Goal: Find specific page/section: Find specific page/section

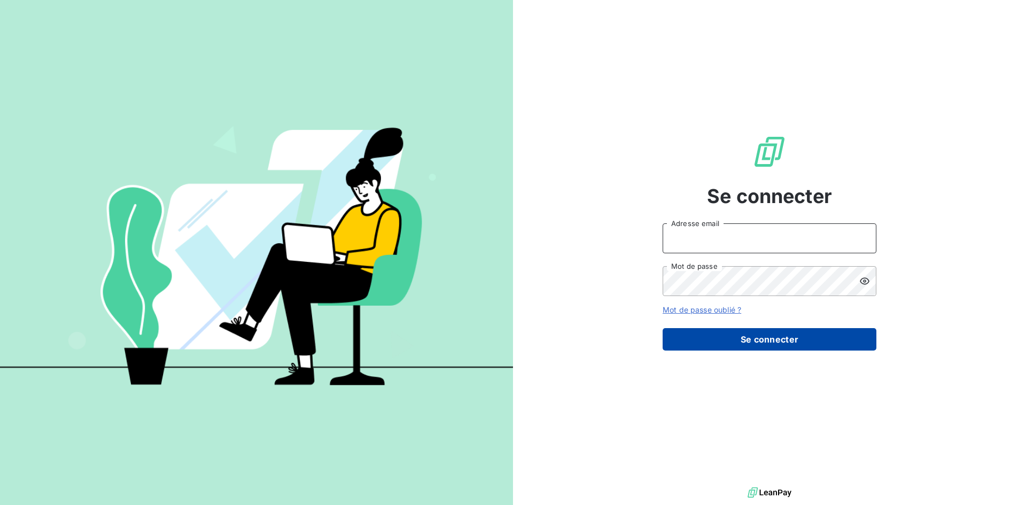
type input "comptaclients@cimbaligroup.com"
click at [767, 339] on button "Se connecter" at bounding box center [770, 339] width 214 height 22
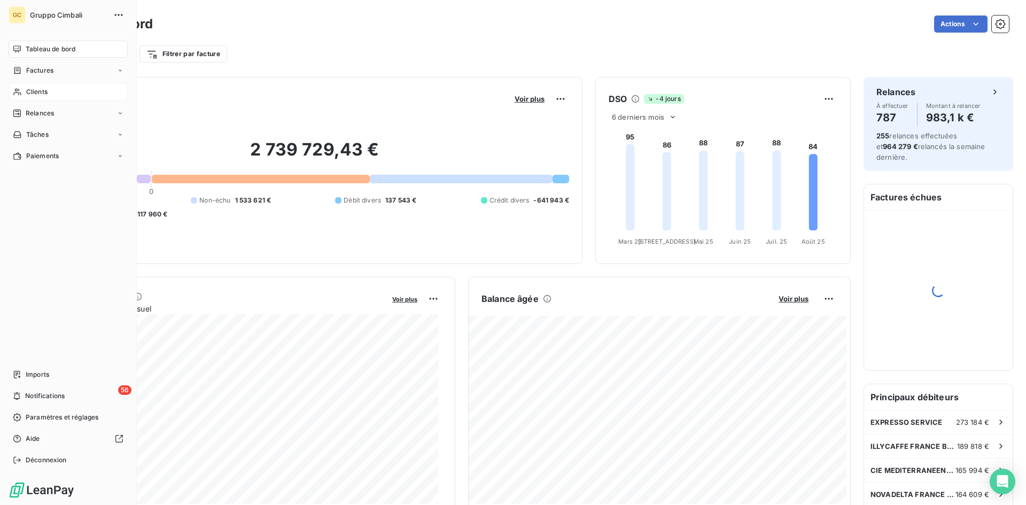
click at [29, 91] on span "Clients" at bounding box center [36, 92] width 21 height 10
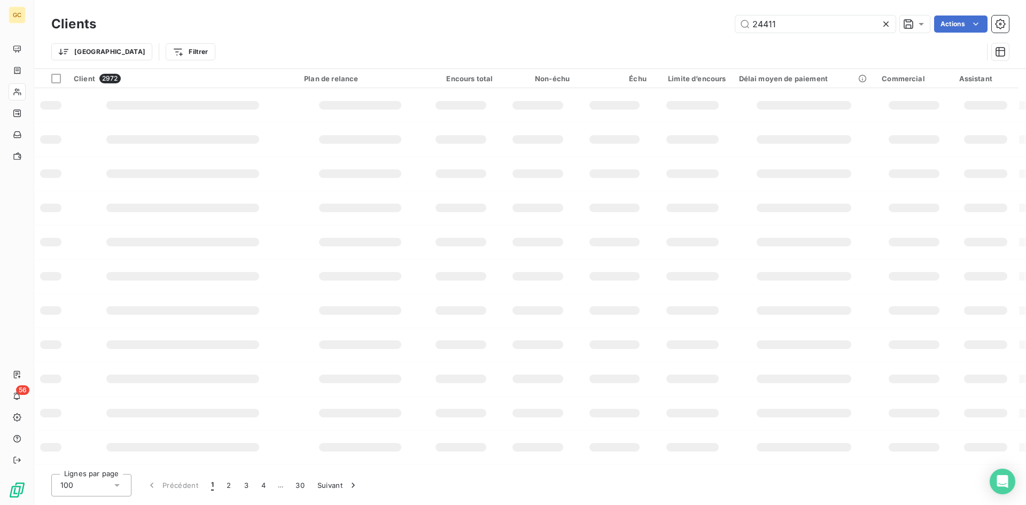
type input "24411"
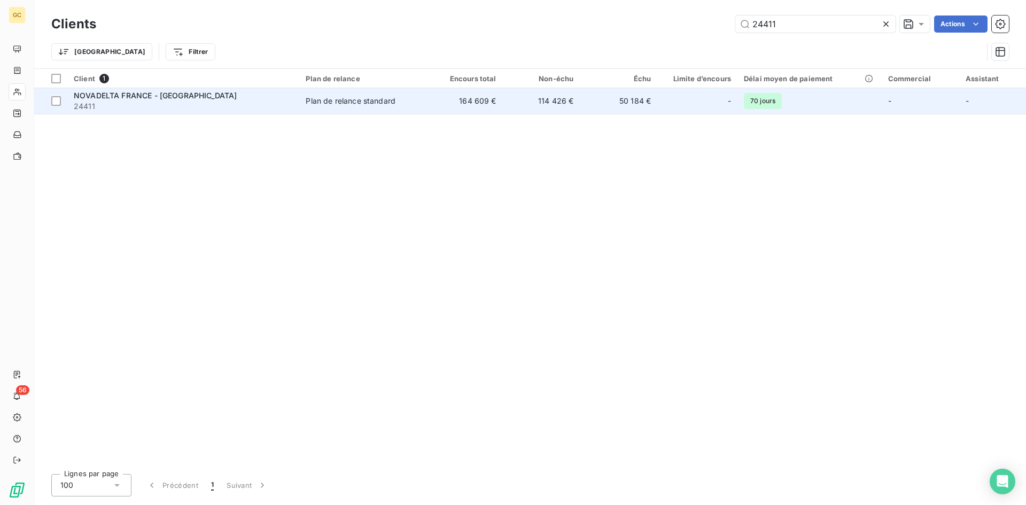
click at [103, 98] on span "NOVADELTA FRANCE - [GEOGRAPHIC_DATA]" at bounding box center [155, 95] width 163 height 9
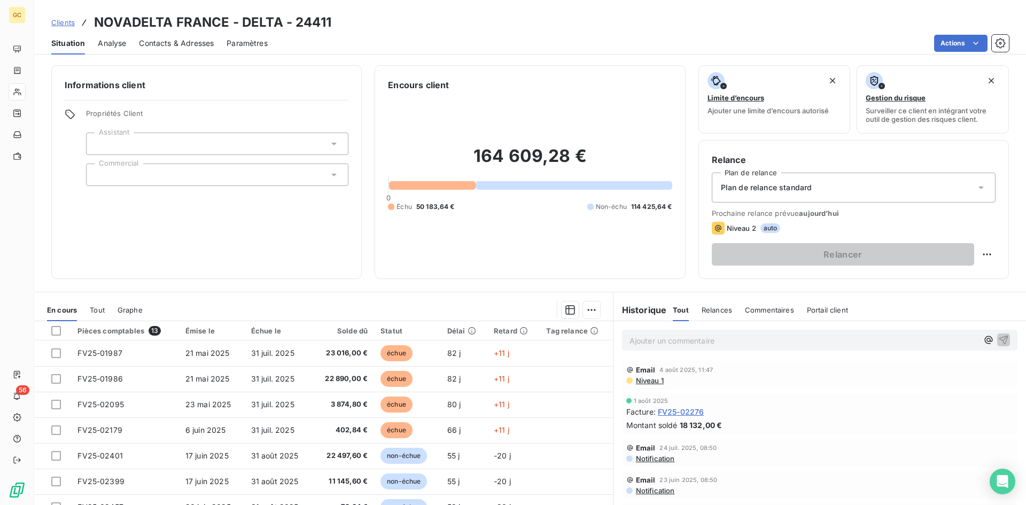
click at [189, 47] on span "Contacts & Adresses" at bounding box center [176, 43] width 75 height 11
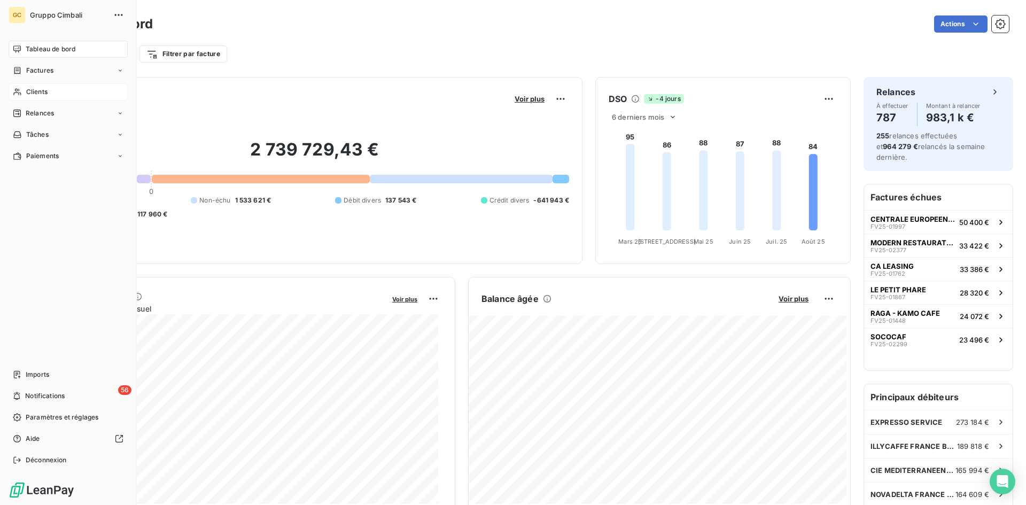
click at [28, 91] on span "Clients" at bounding box center [36, 92] width 21 height 10
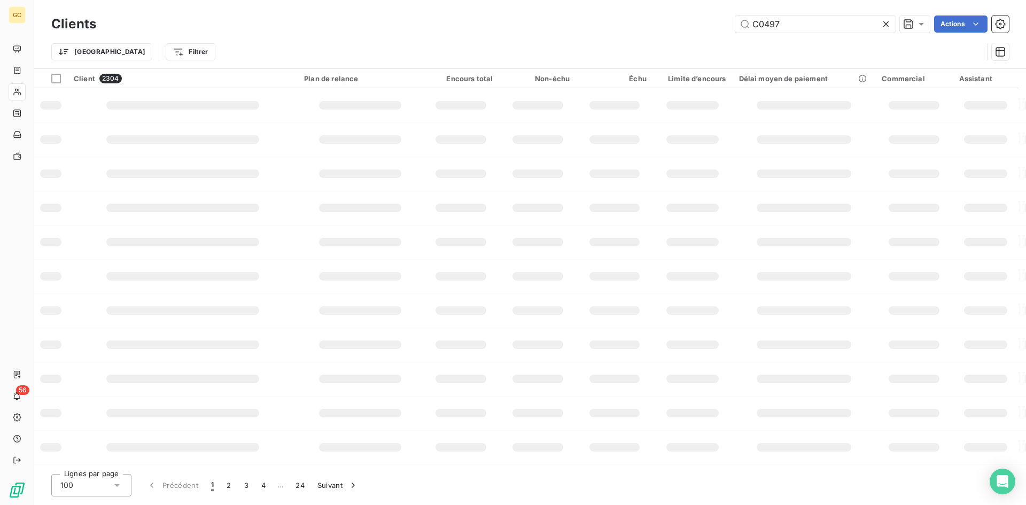
type input "C04977"
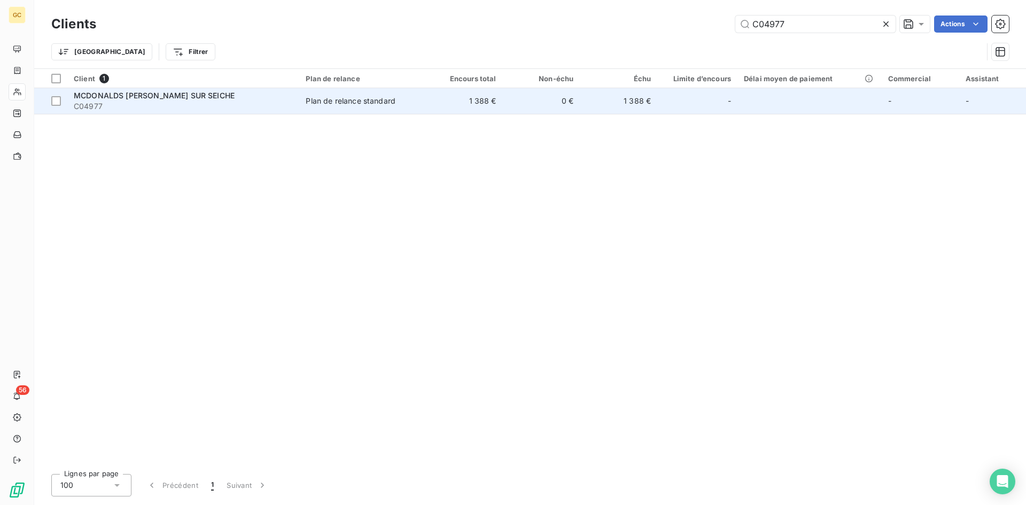
click at [187, 94] on span "MCDONALDS [PERSON_NAME] SUR SEICHE" at bounding box center [154, 95] width 161 height 9
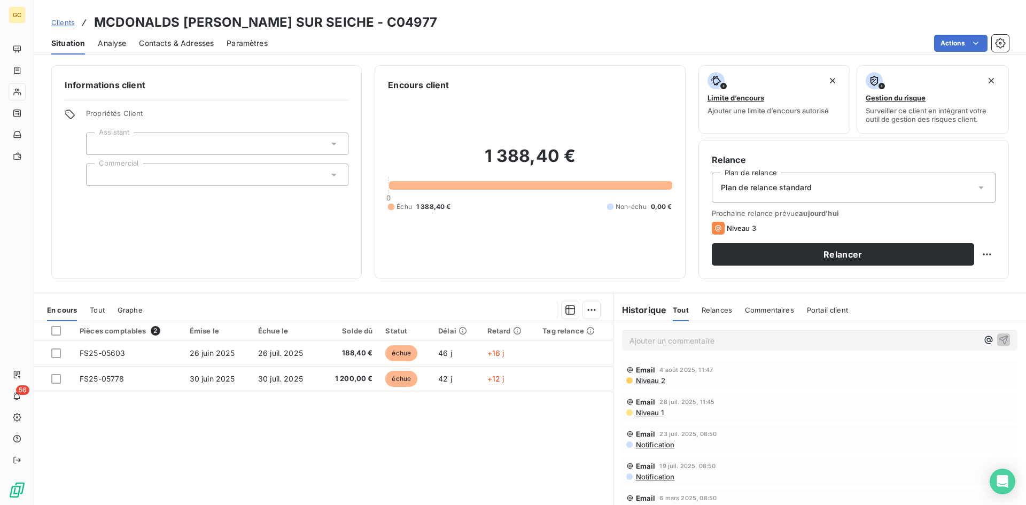
click at [189, 45] on span "Contacts & Adresses" at bounding box center [176, 43] width 75 height 11
